Goal: Information Seeking & Learning: Check status

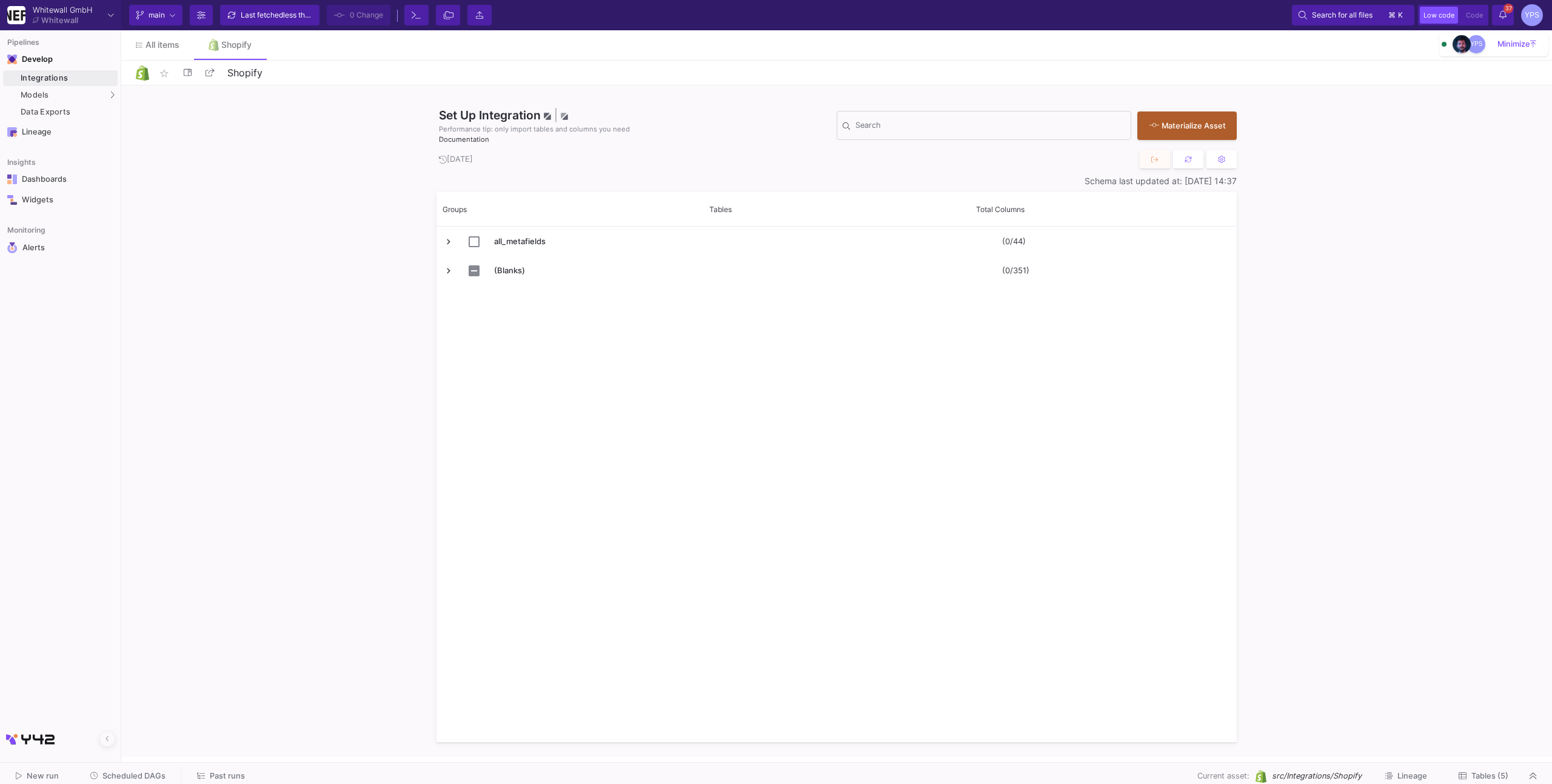
click at [1482, 778] on span "Tables (5)" at bounding box center [1490, 776] width 37 height 9
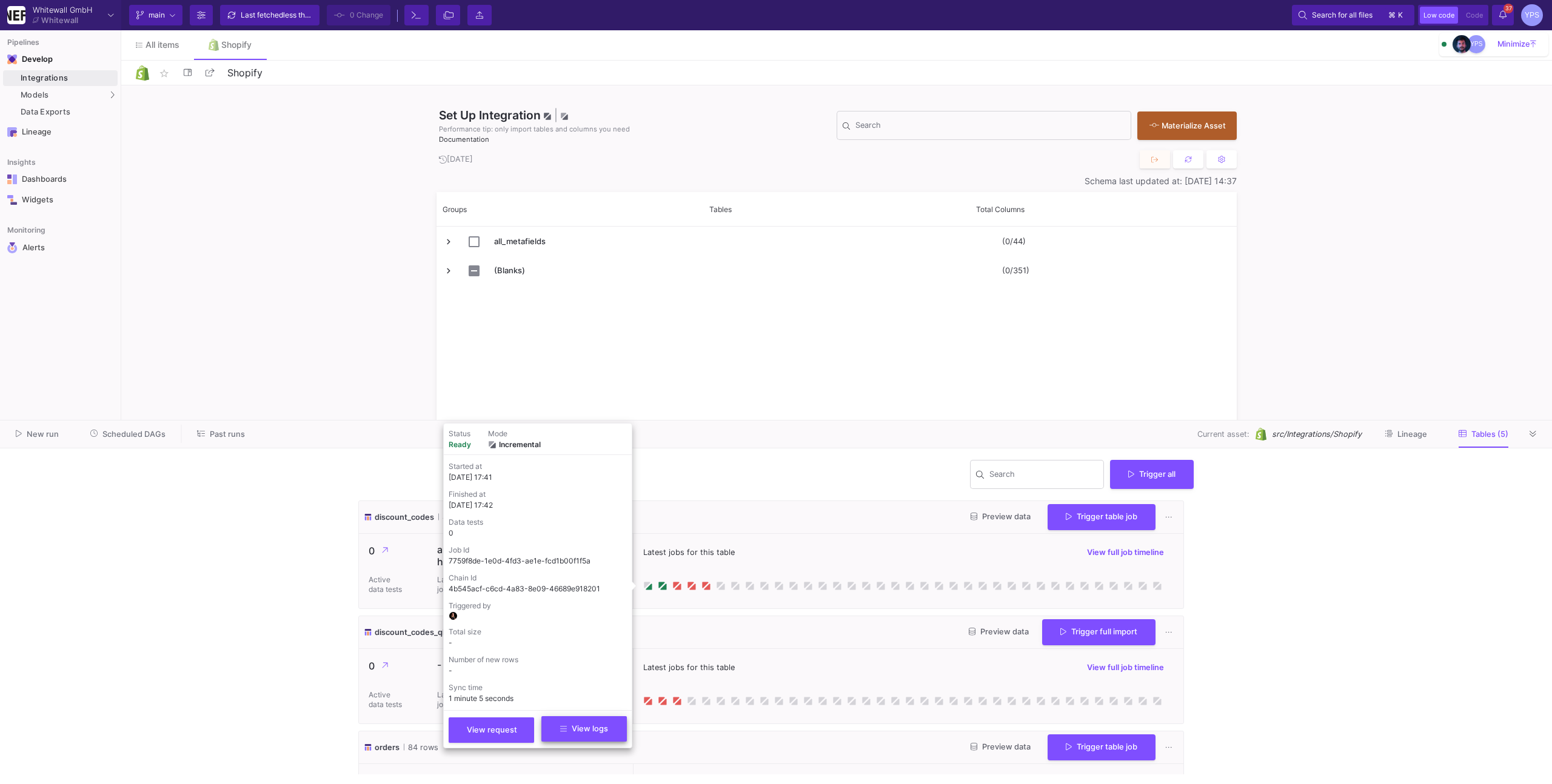
click at [585, 720] on button "View logs" at bounding box center [584, 729] width 86 height 26
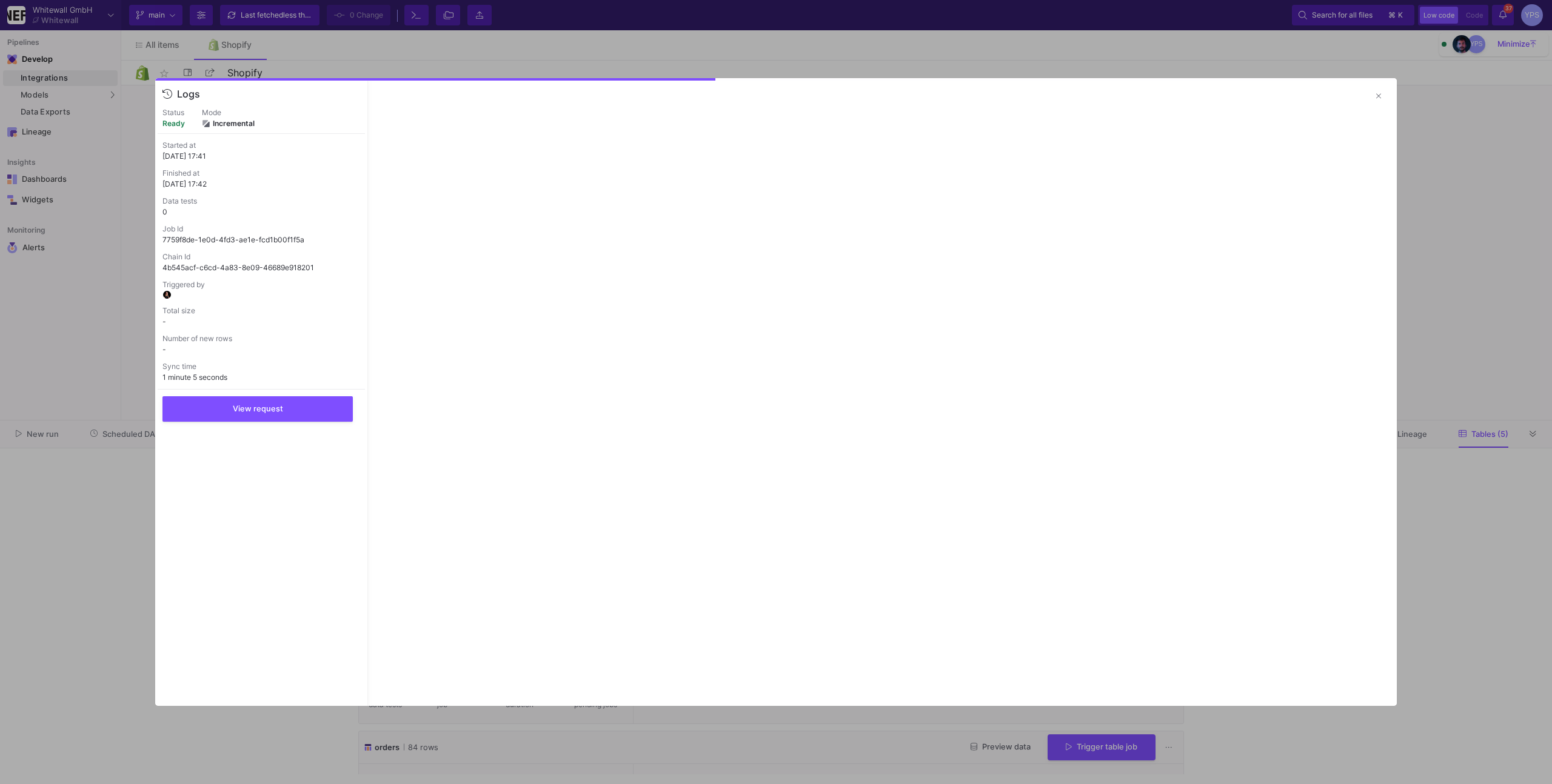
click at [251, 236] on p "7759f8de-1e0d-4fd3-ae1e-fcd1b00f1f5a" at bounding box center [261, 240] width 197 height 11
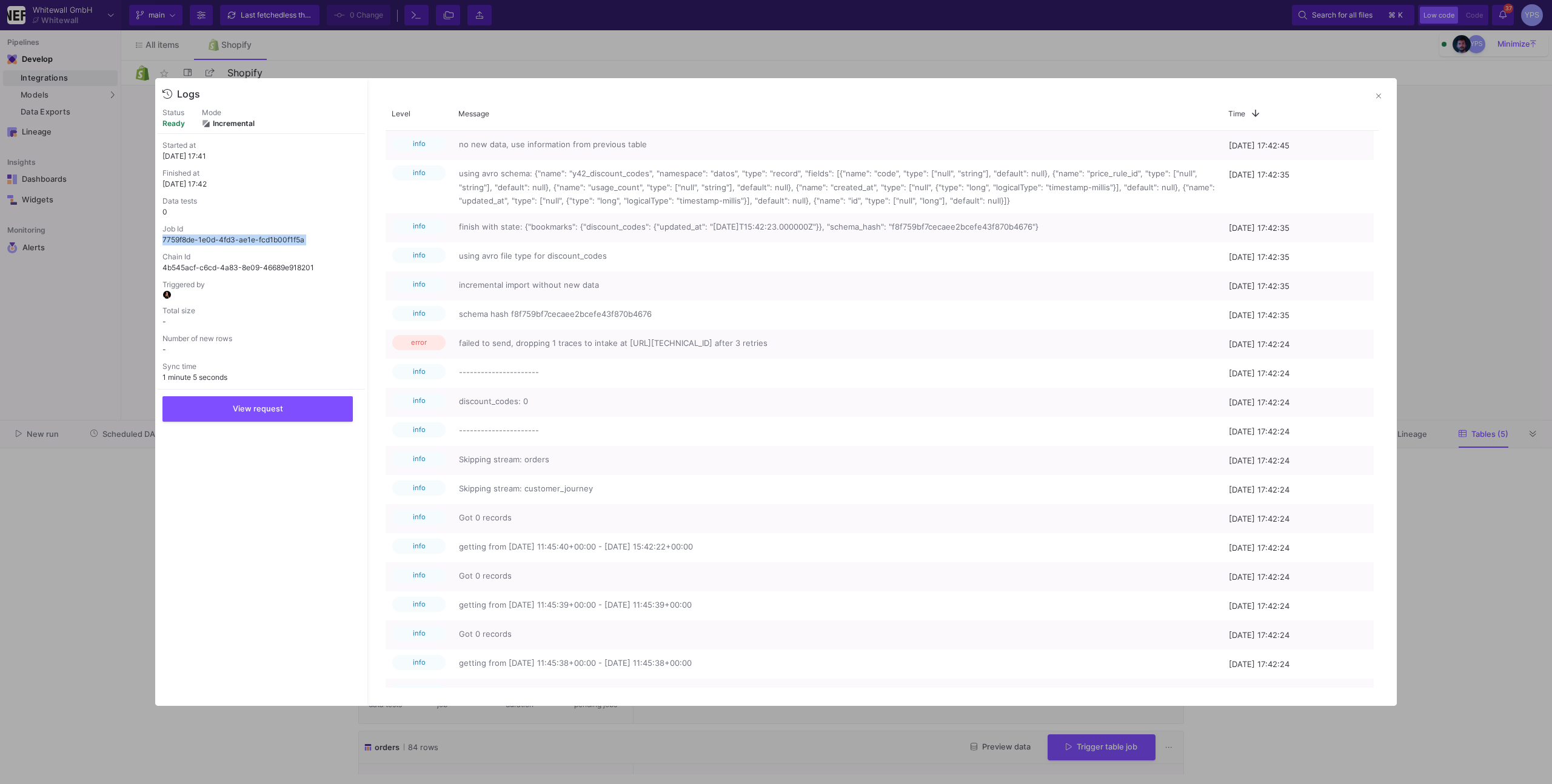
copy p "7759f8de-1e0d-4fd3-ae1e-fcd1b00f1f5a"
